Goal: Task Accomplishment & Management: Complete application form

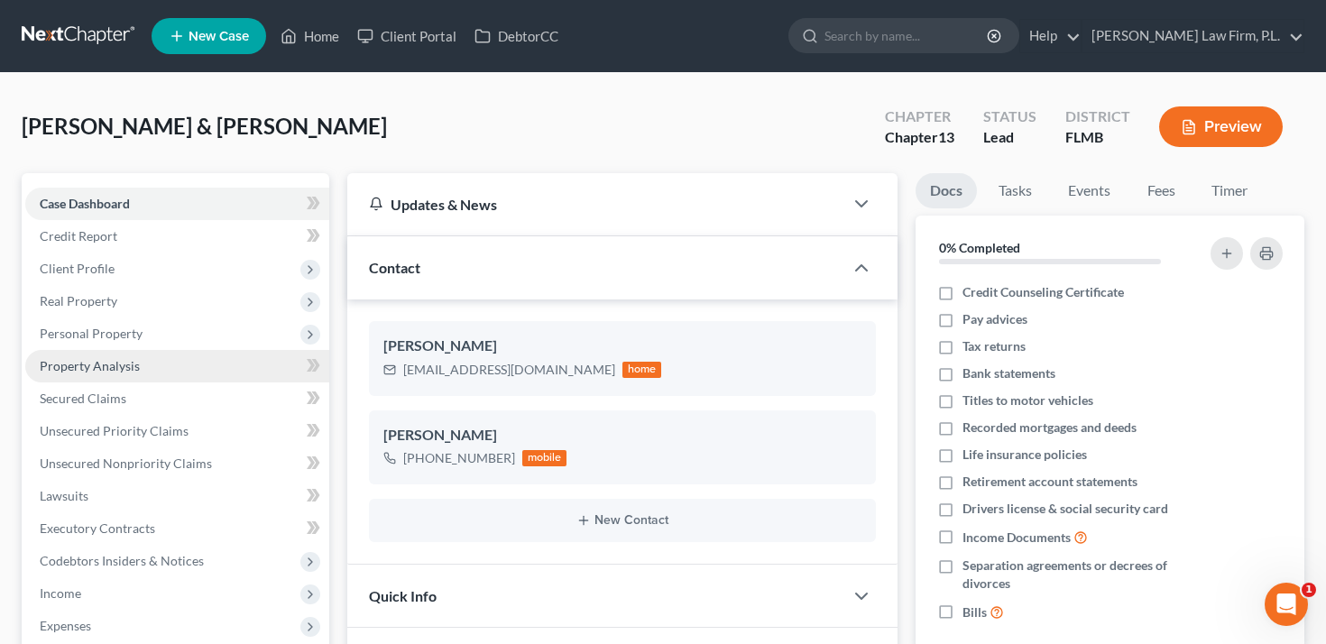
scroll to position [5, 0]
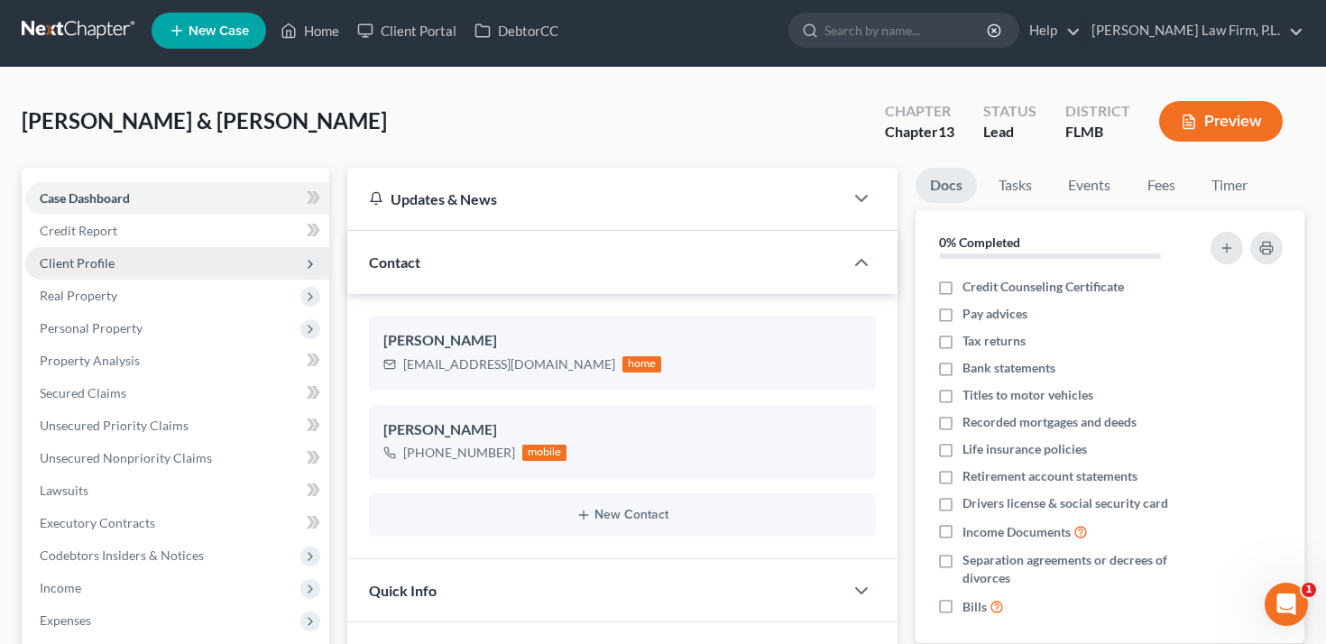
click at [209, 260] on span "Client Profile" at bounding box center [177, 263] width 304 height 32
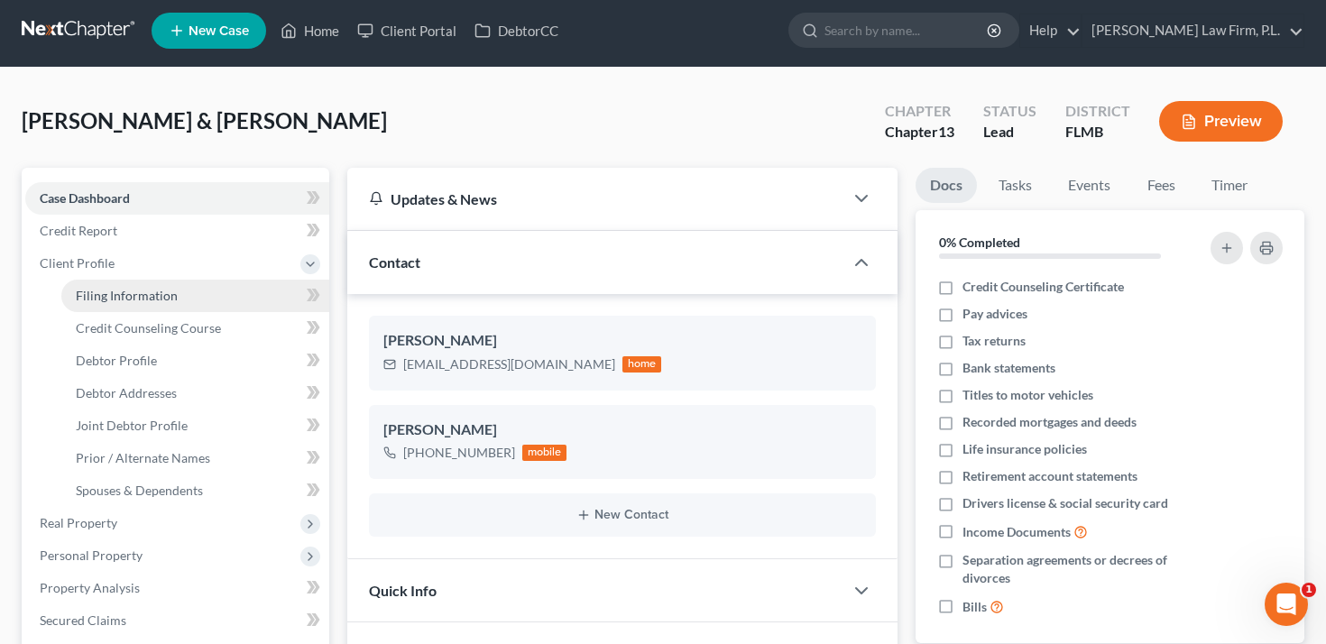
click at [208, 293] on link "Filing Information" at bounding box center [195, 296] width 268 height 32
select select "1"
select select "3"
select select "9"
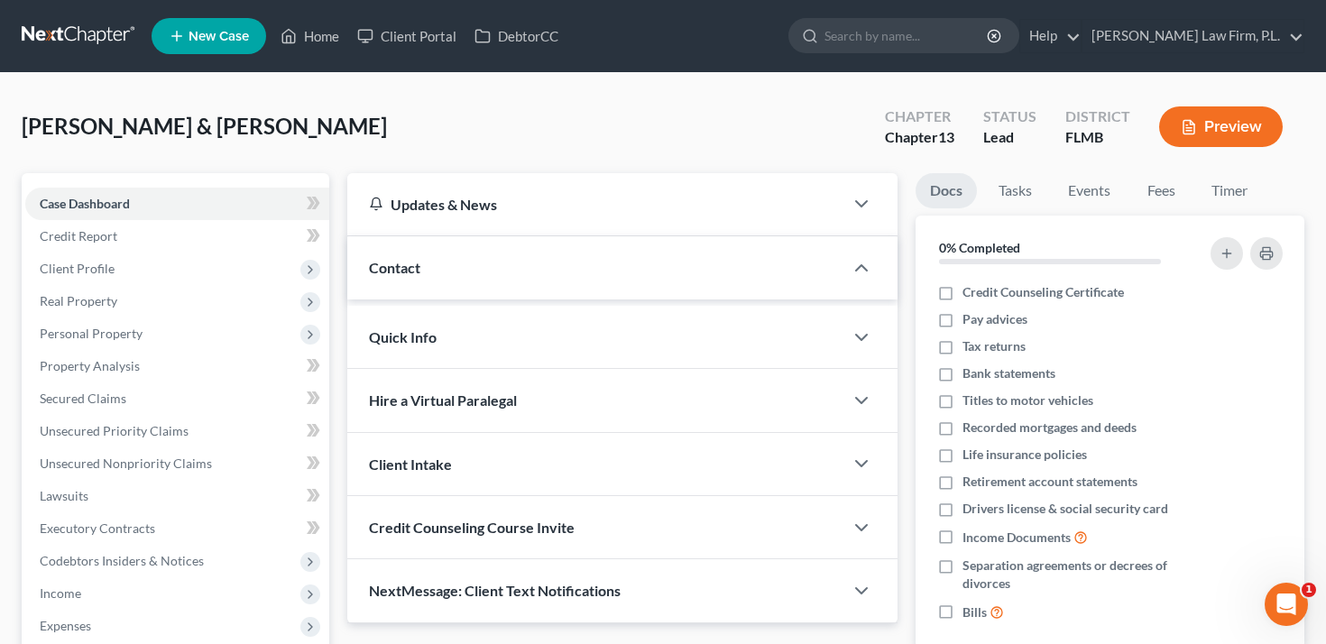
scroll to position [5, 0]
